Goal: Navigation & Orientation: Find specific page/section

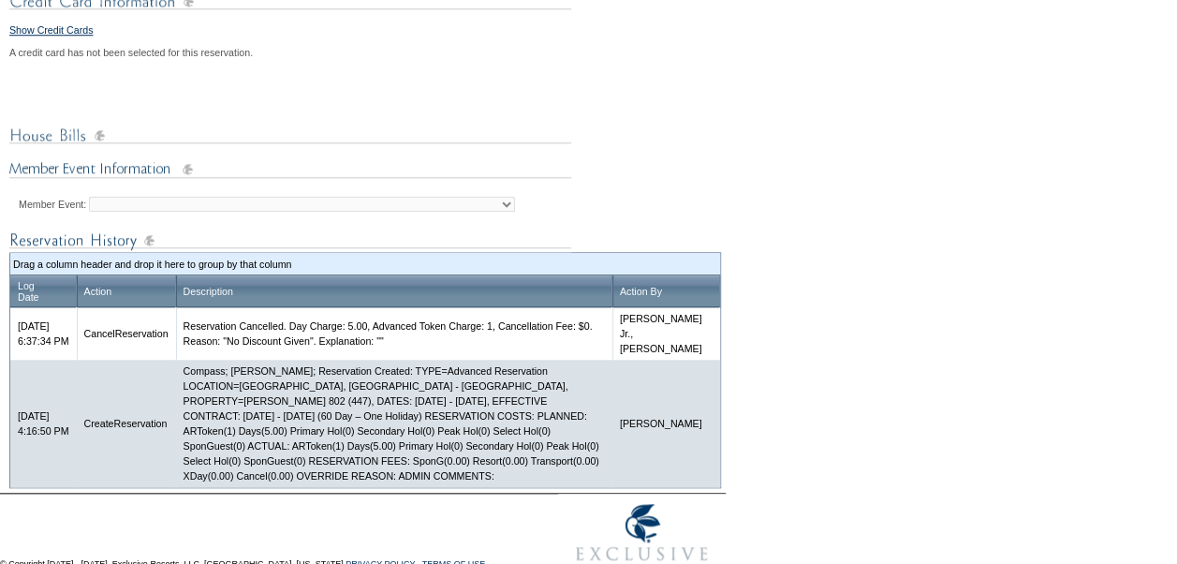
scroll to position [746, 0]
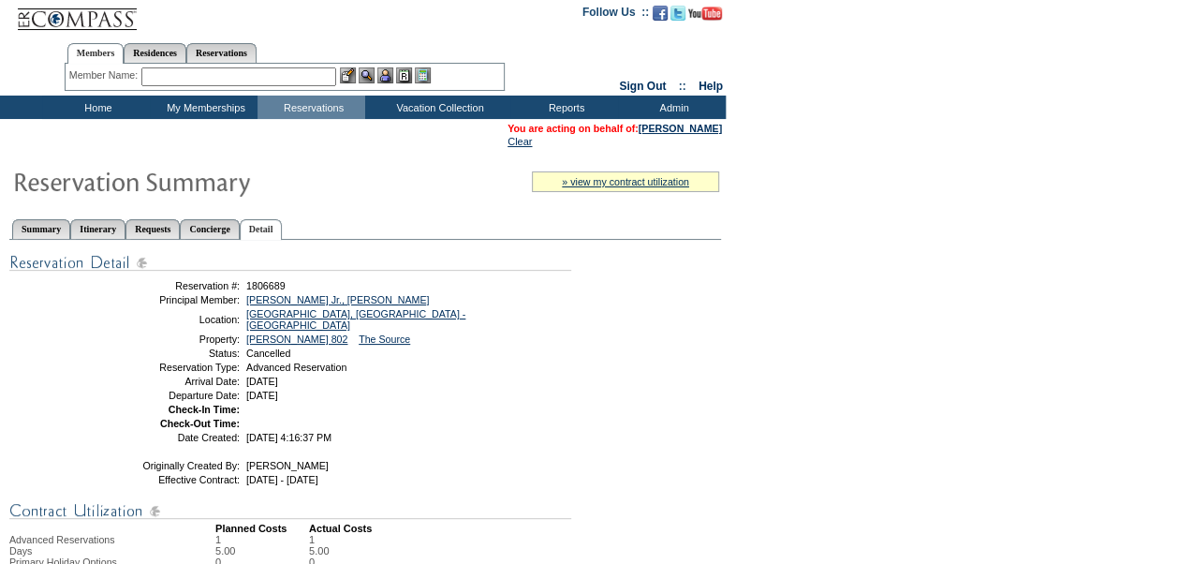
scroll to position [0, 0]
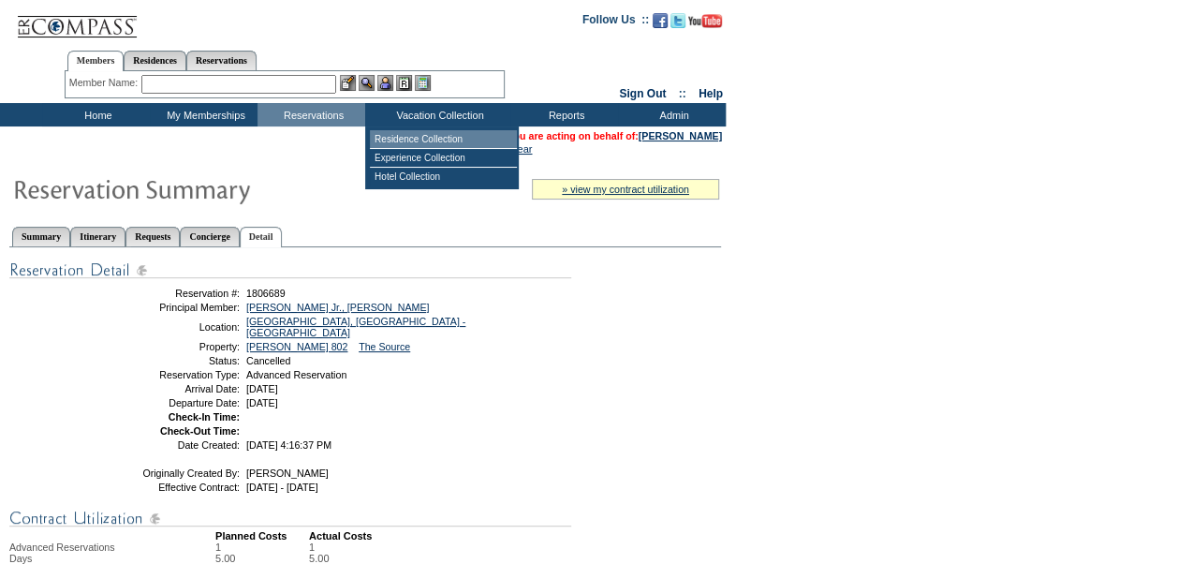
click at [427, 139] on td "Residence Collection" at bounding box center [443, 139] width 147 height 19
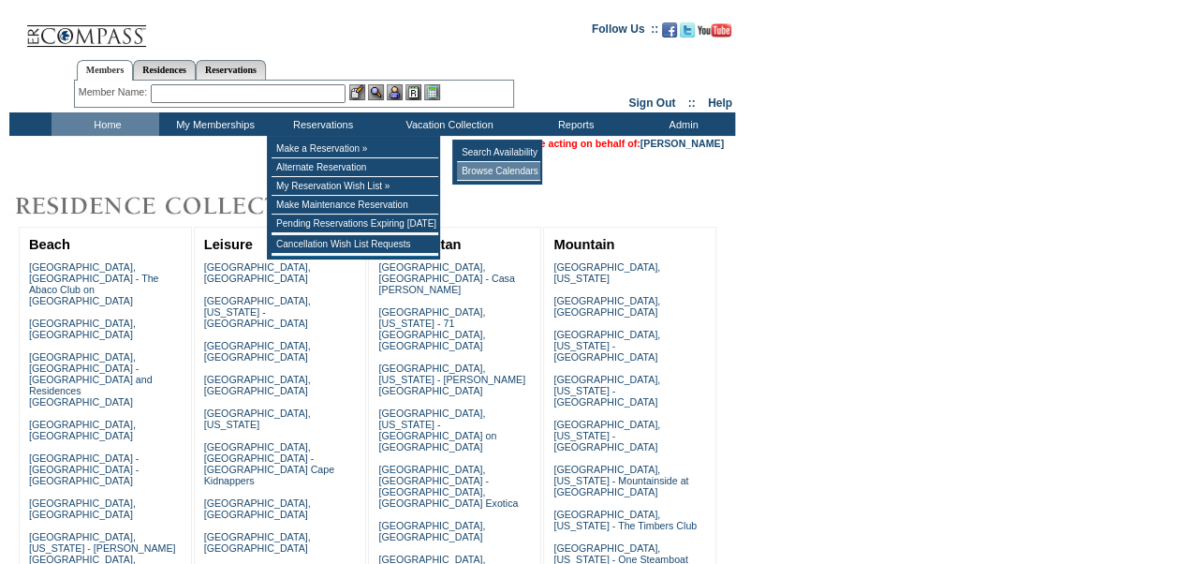
click at [512, 170] on td "Browse Calendars" at bounding box center [498, 171] width 83 height 19
